Goal: Transaction & Acquisition: Purchase product/service

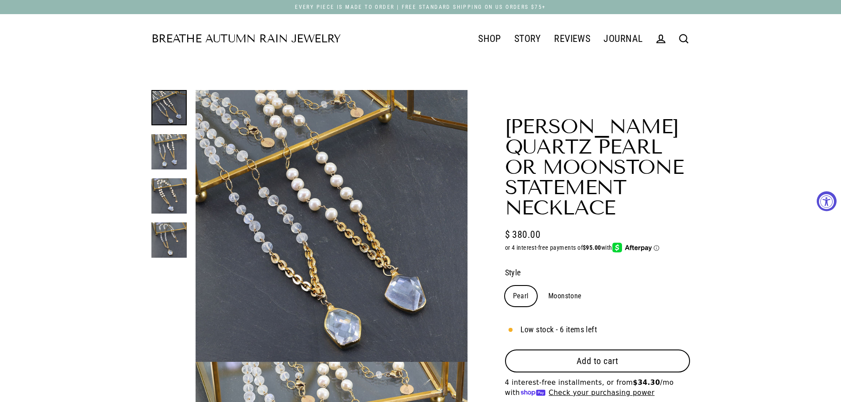
select select "3"
click at [171, 148] on div at bounding box center [169, 174] width 35 height 168
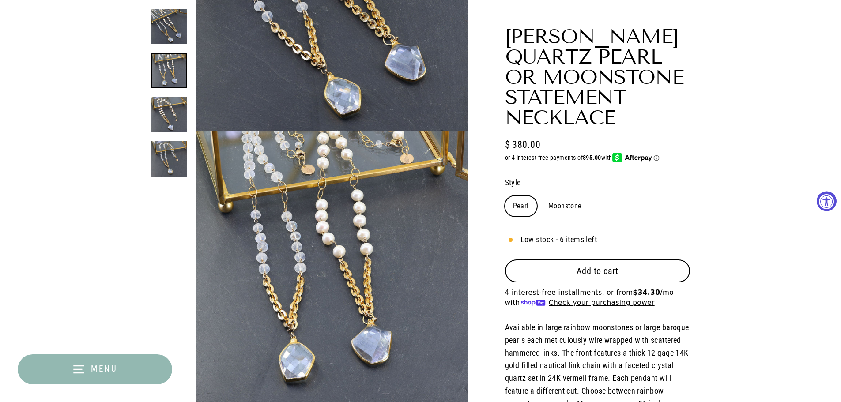
scroll to position [272, 0]
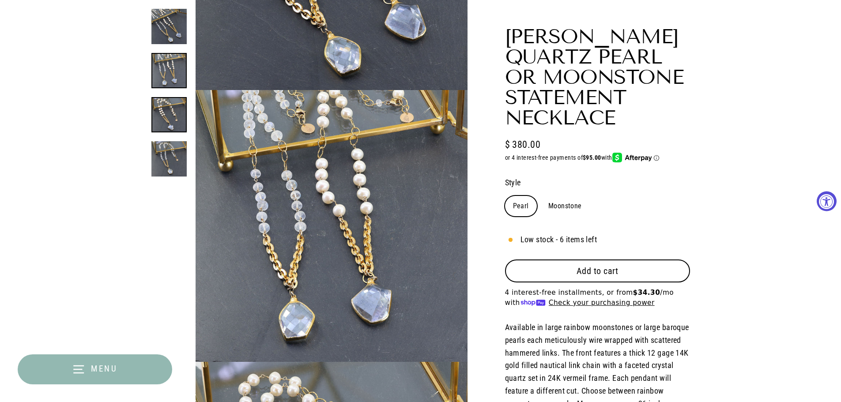
click at [178, 129] on img at bounding box center [169, 114] width 35 height 35
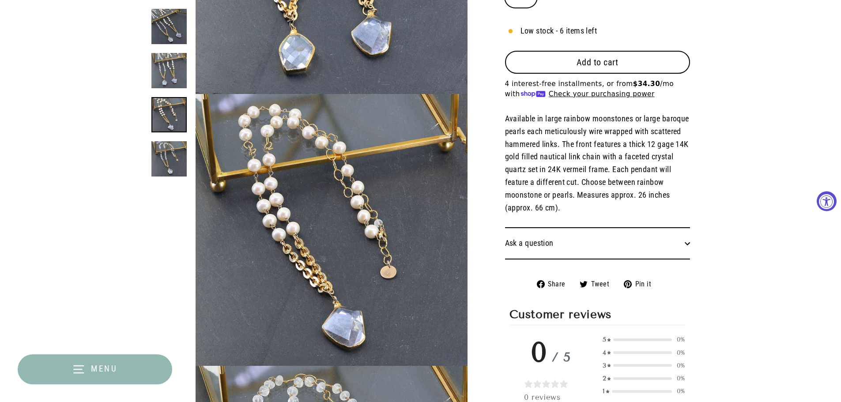
scroll to position [544, 0]
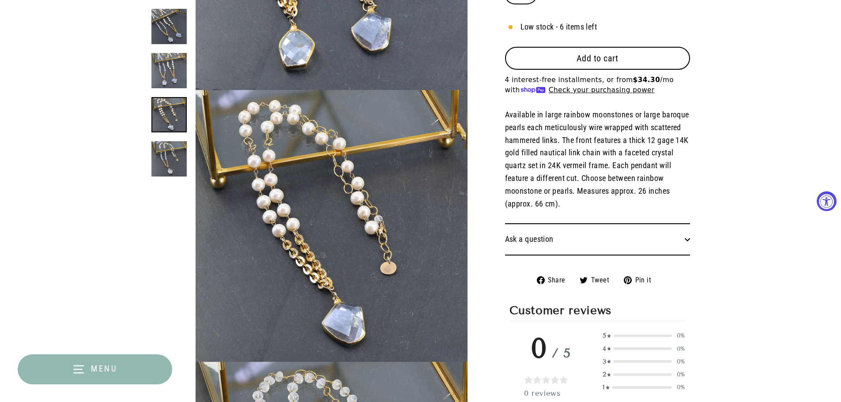
click at [288, 207] on button "Close (esc)" at bounding box center [332, 224] width 272 height 268
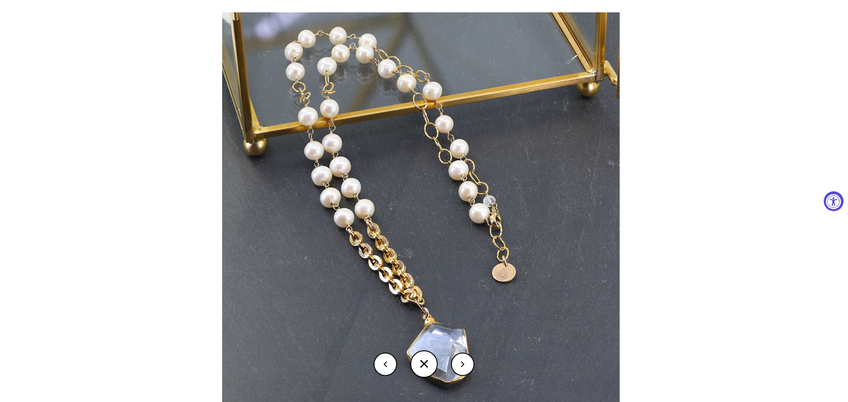
click at [460, 367] on button at bounding box center [462, 364] width 23 height 23
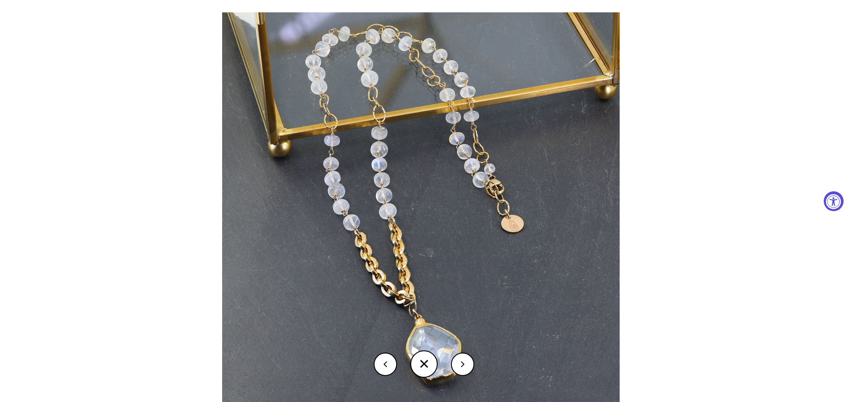
click at [460, 367] on button at bounding box center [462, 364] width 23 height 23
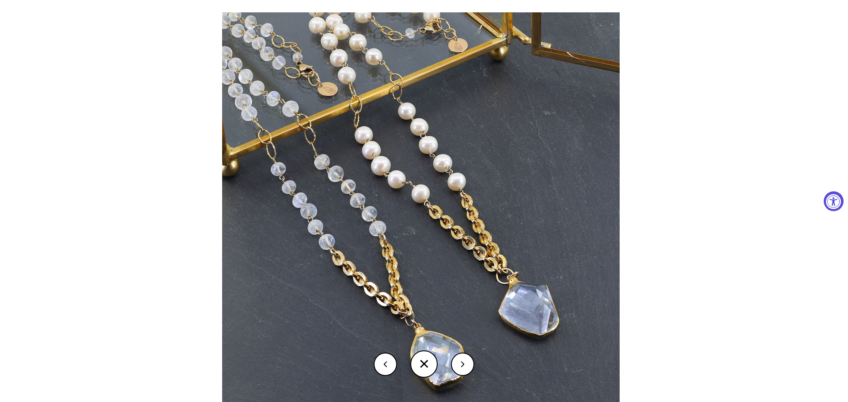
click at [460, 367] on button at bounding box center [462, 364] width 23 height 23
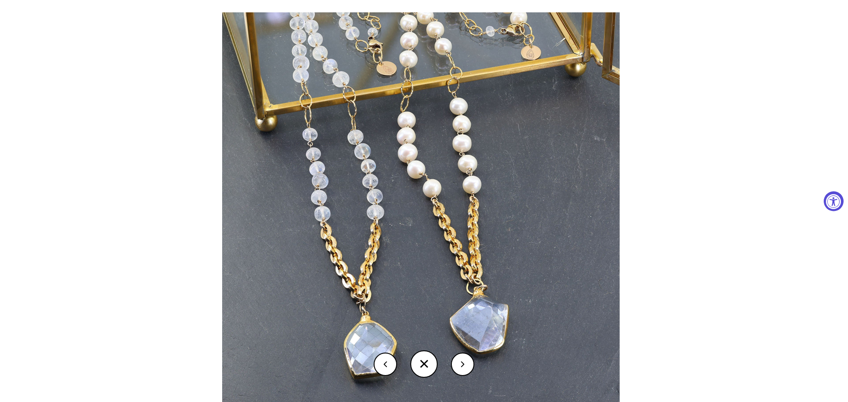
click at [464, 365] on button at bounding box center [462, 364] width 23 height 23
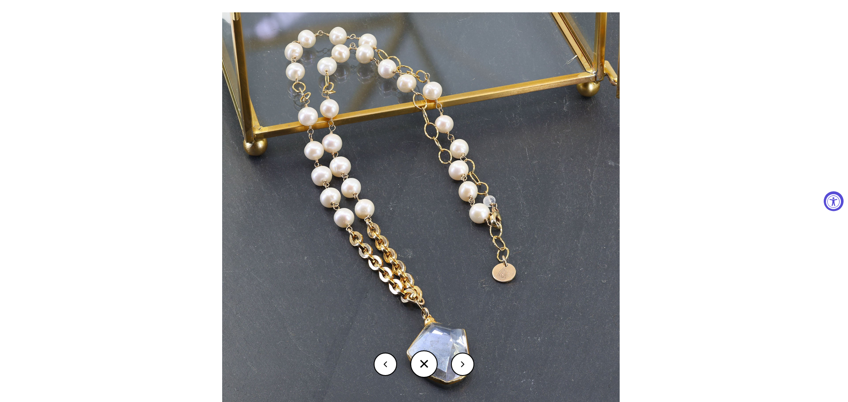
click at [465, 365] on button at bounding box center [462, 364] width 23 height 23
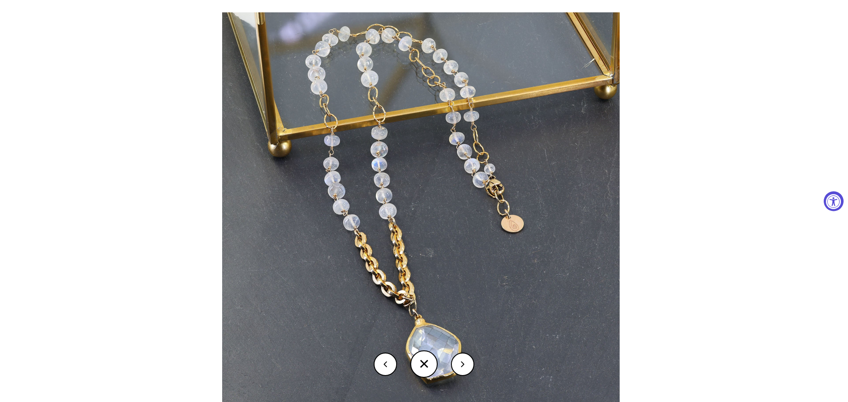
click at [465, 365] on button at bounding box center [462, 364] width 23 height 23
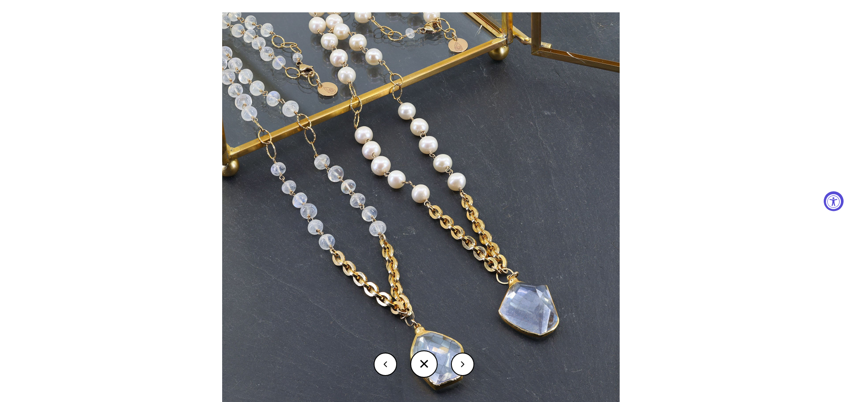
click at [457, 361] on button at bounding box center [462, 364] width 23 height 23
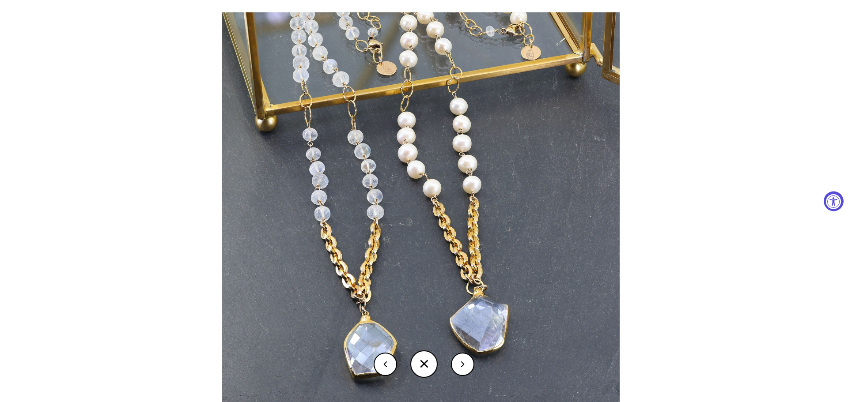
click at [457, 361] on button at bounding box center [462, 364] width 23 height 23
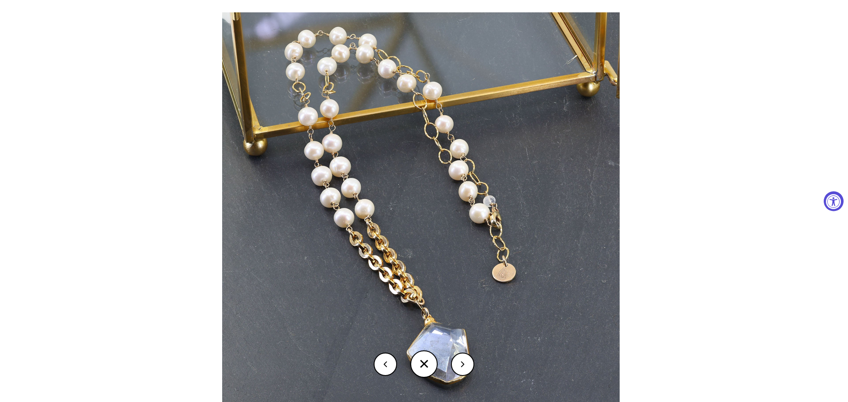
click at [457, 361] on button at bounding box center [462, 364] width 23 height 23
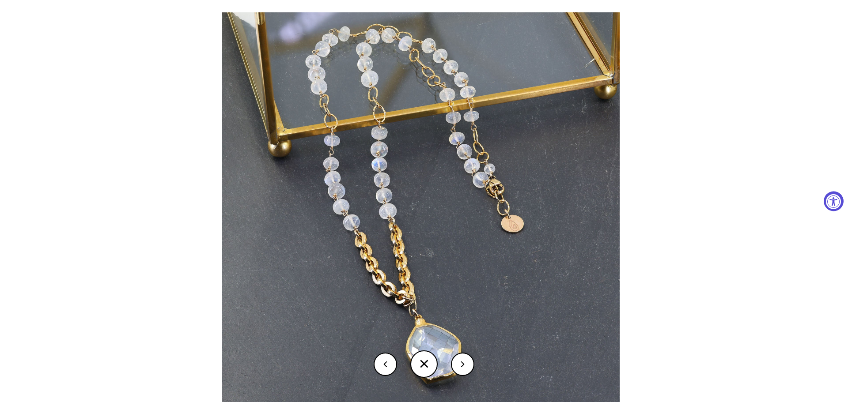
click at [457, 361] on button at bounding box center [462, 364] width 23 height 23
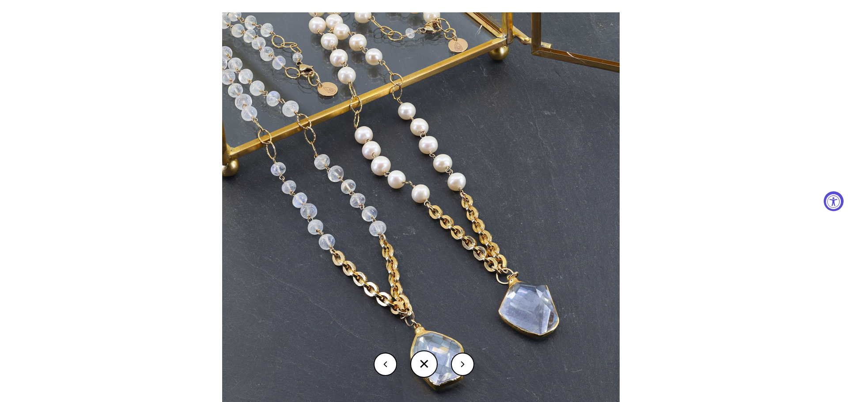
click at [705, 157] on div at bounding box center [662, 221] width 880 height 418
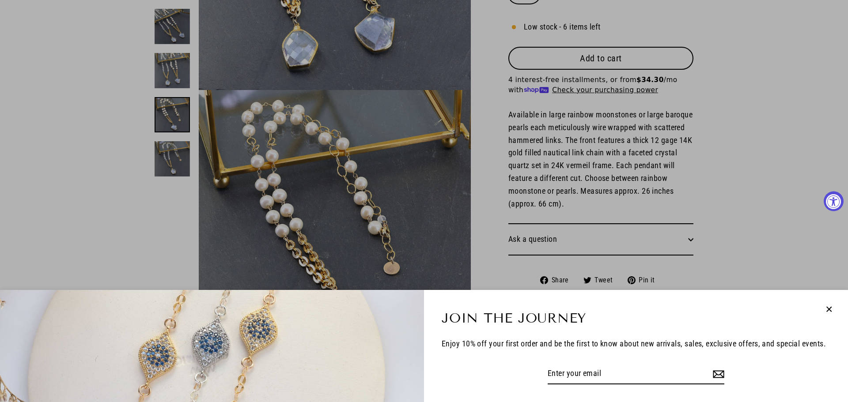
click at [516, 294] on div "Join the Journey Enjoy 10% off your first order and be the first to know about …" at bounding box center [636, 346] width 424 height 112
click at [830, 305] on icon "button" at bounding box center [828, 309] width 11 height 11
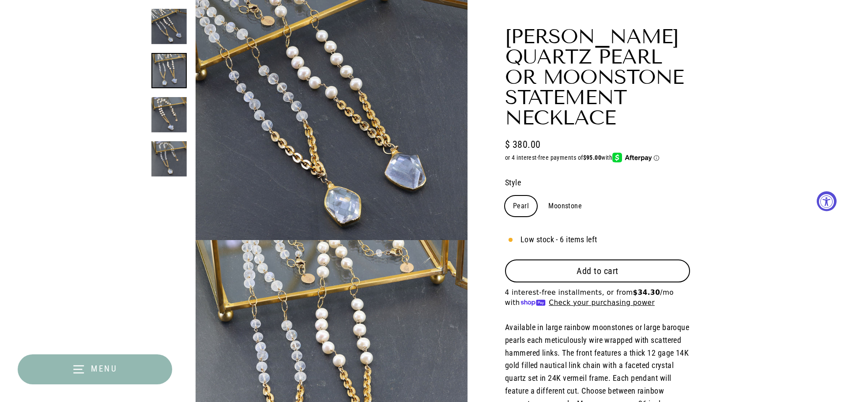
scroll to position [58, 0]
